Goal: Navigation & Orientation: Find specific page/section

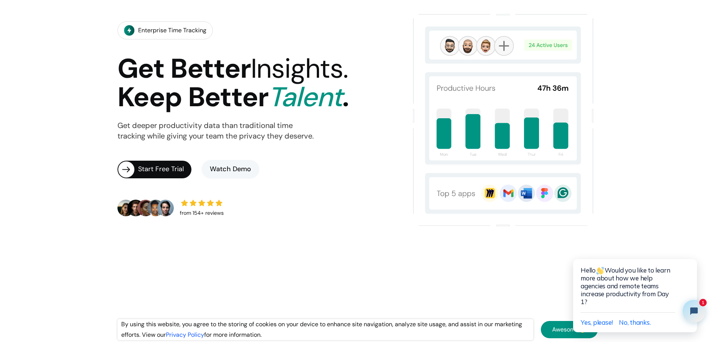
scroll to position [150, 0]
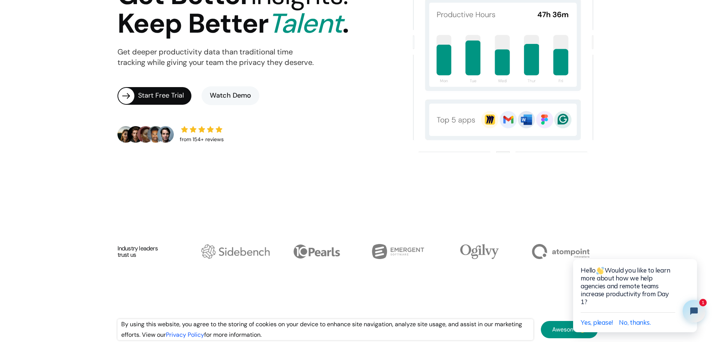
click at [565, 329] on html "Hello Would you like to learn more about how we help agencies and remote teams …" at bounding box center [636, 288] width 158 height 107
click at [690, 251] on icon "Close chat widget" at bounding box center [691, 250] width 5 height 5
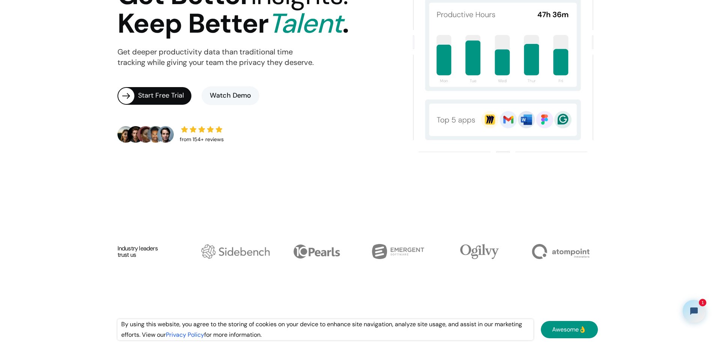
scroll to position [375, 0]
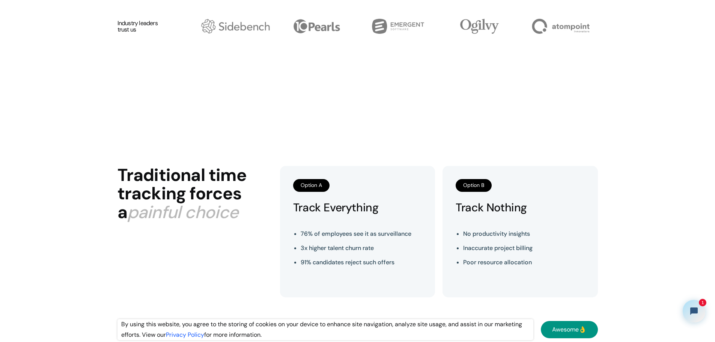
click at [574, 331] on link "Awesome👌" at bounding box center [569, 329] width 57 height 17
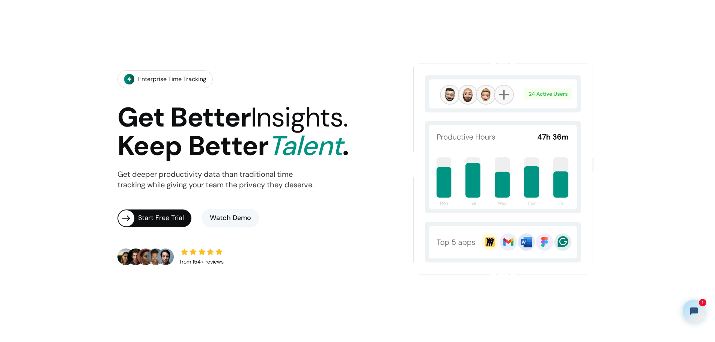
scroll to position [0, 0]
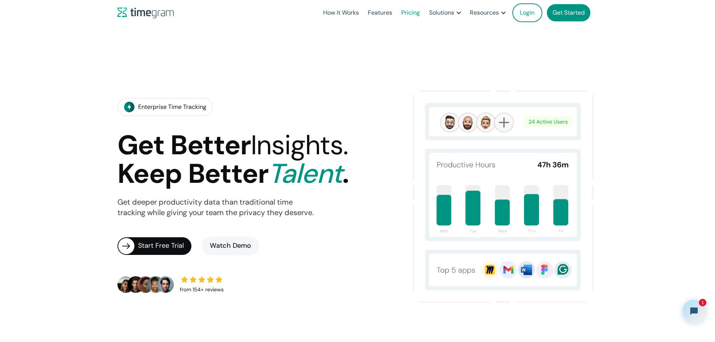
click at [397, 11] on link "Pricing" at bounding box center [411, 13] width 28 height 26
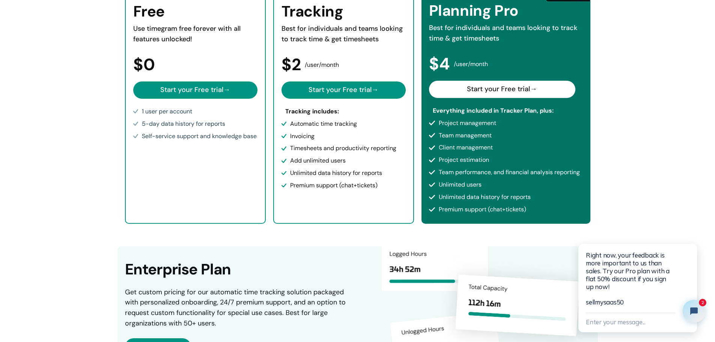
scroll to position [150, 0]
